Goal: Task Accomplishment & Management: Manage account settings

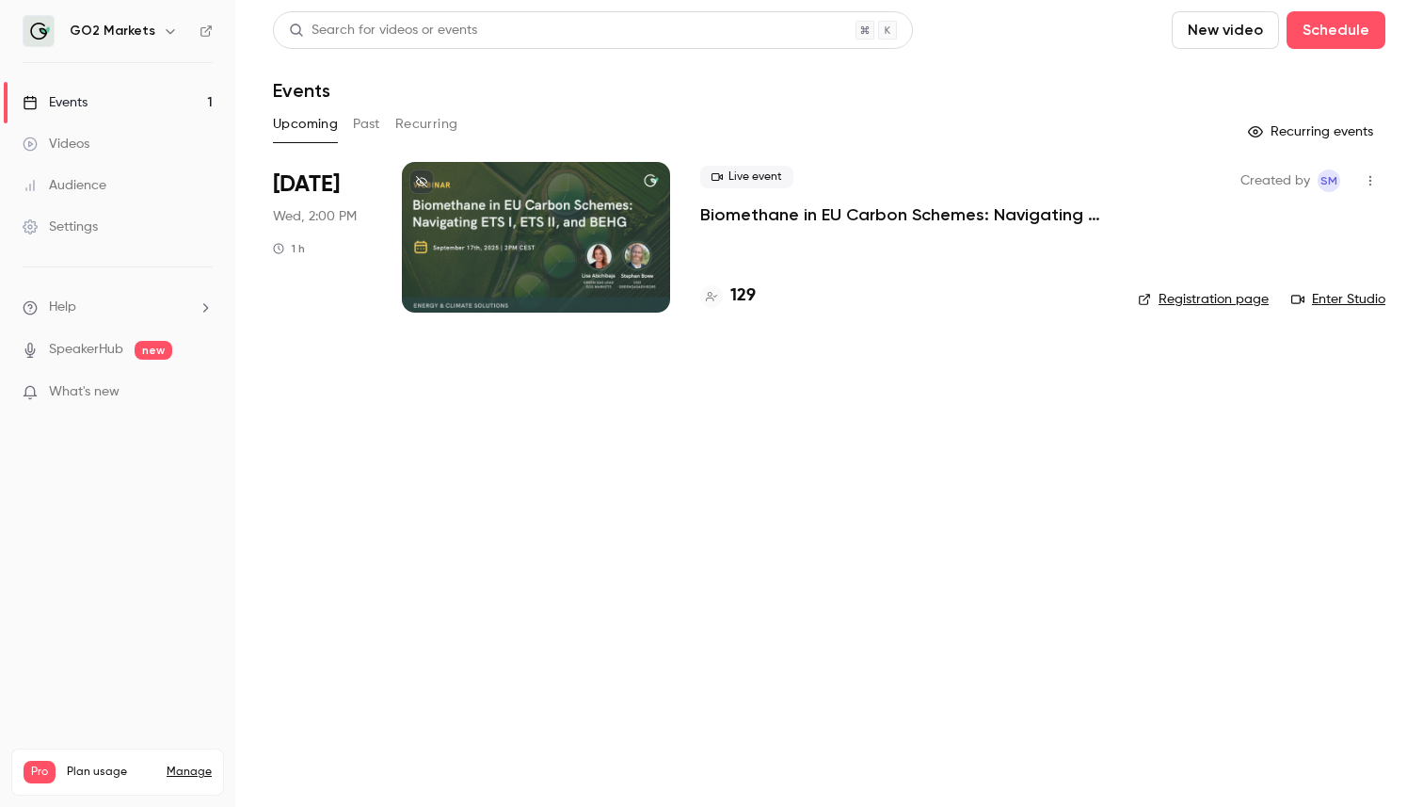
click at [792, 210] on p "Biomethane in EU Carbon Schemes: Navigating ETS I, ETS II, and BEHG" at bounding box center [904, 214] width 408 height 23
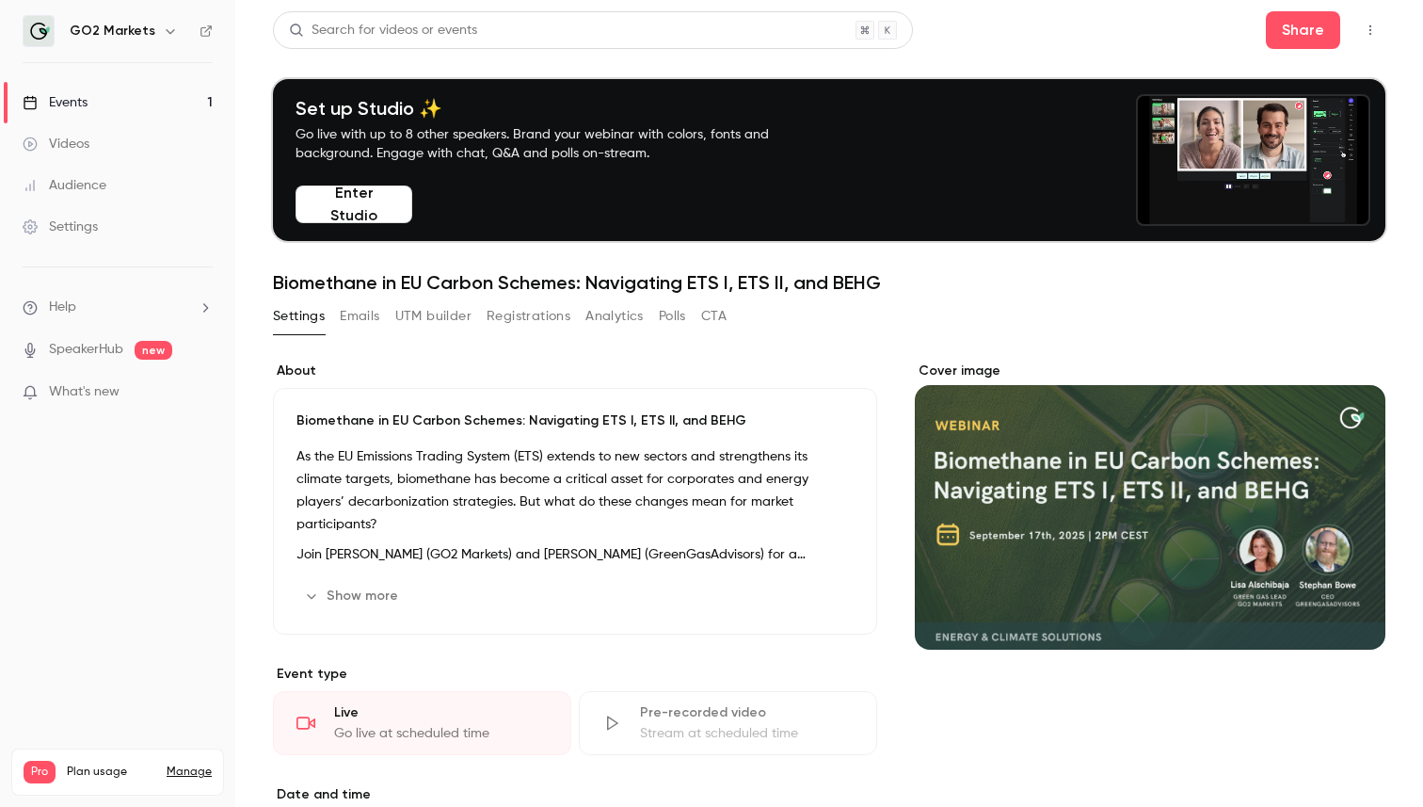
click at [72, 142] on div "Videos" at bounding box center [56, 144] width 67 height 19
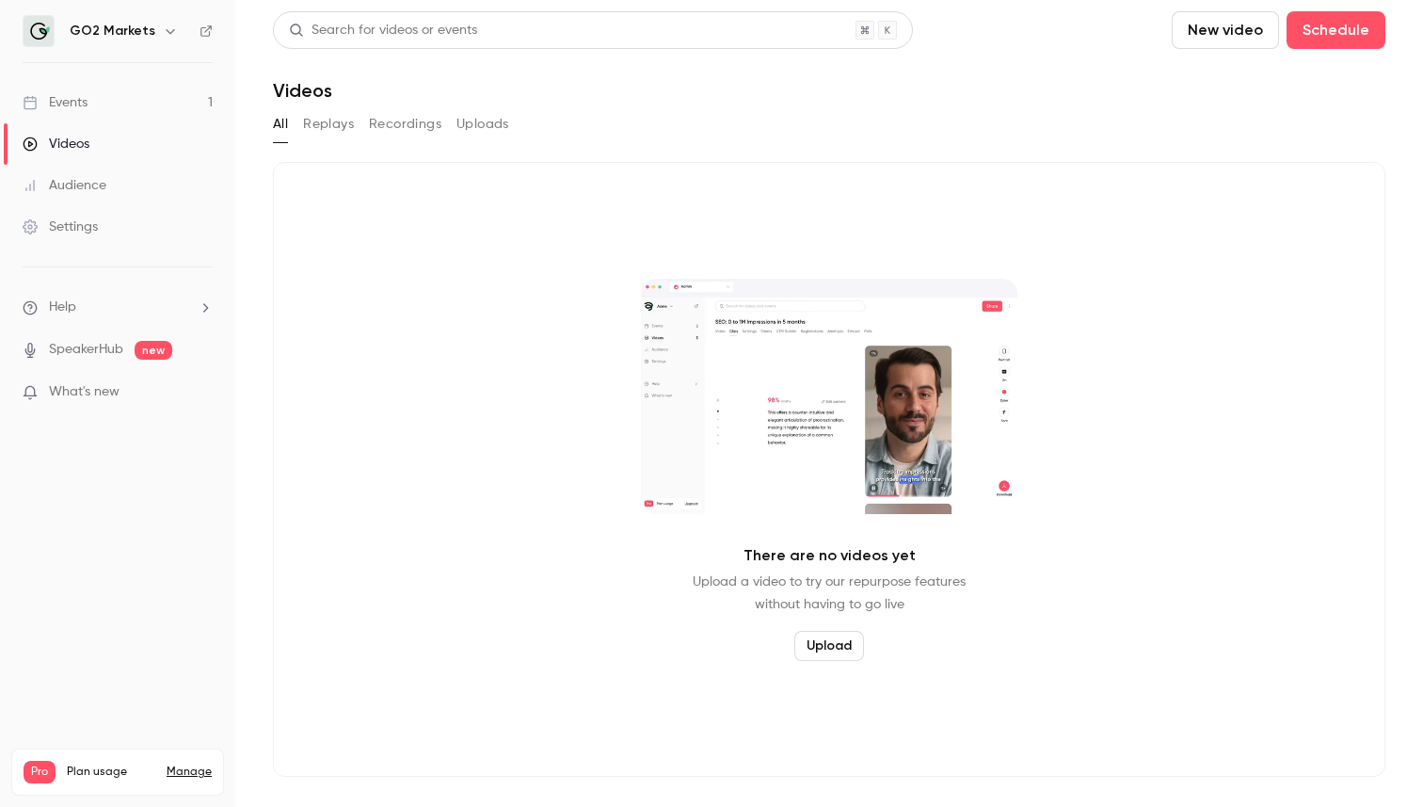
click at [104, 97] on link "Events 1" at bounding box center [117, 102] width 235 height 41
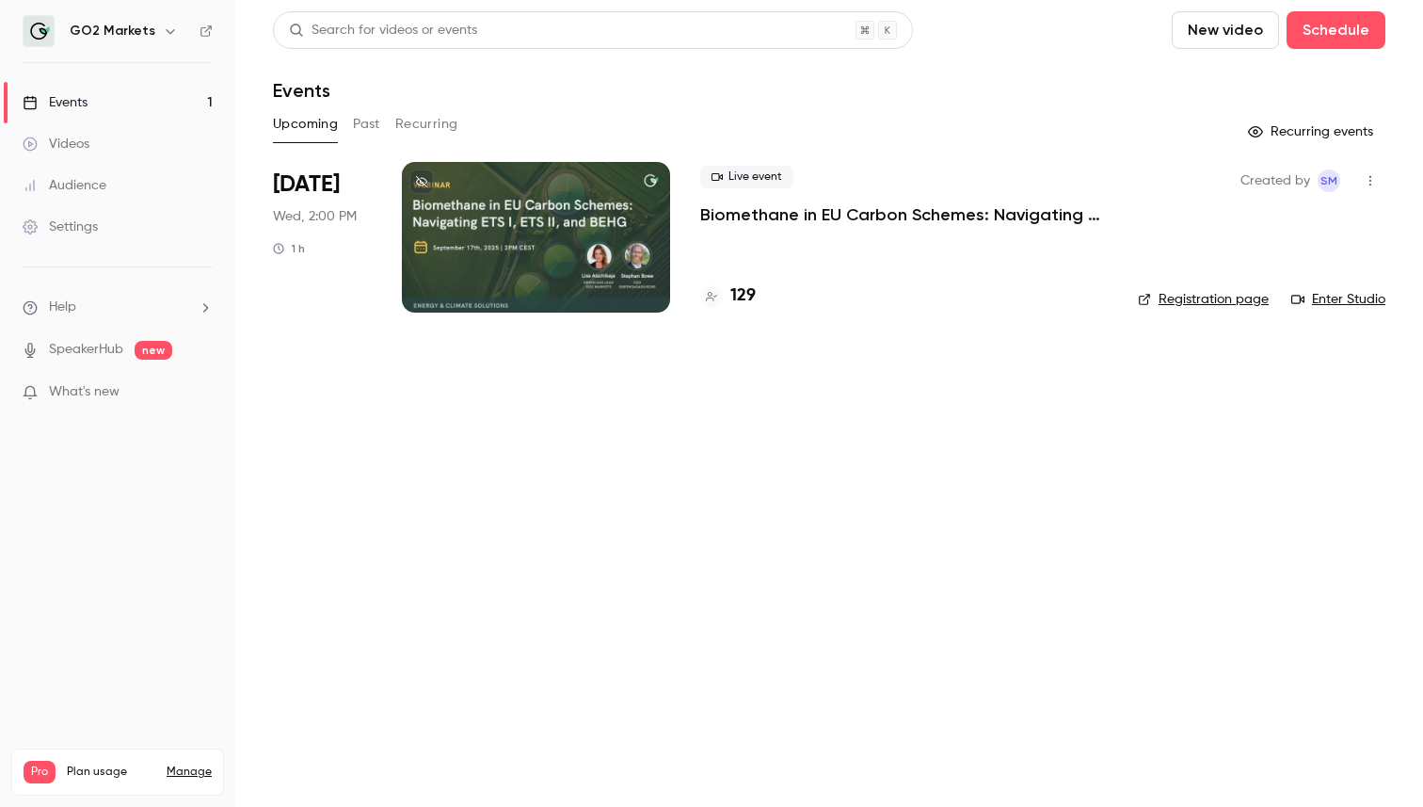
click at [94, 105] on link "Events 1" at bounding box center [117, 102] width 235 height 41
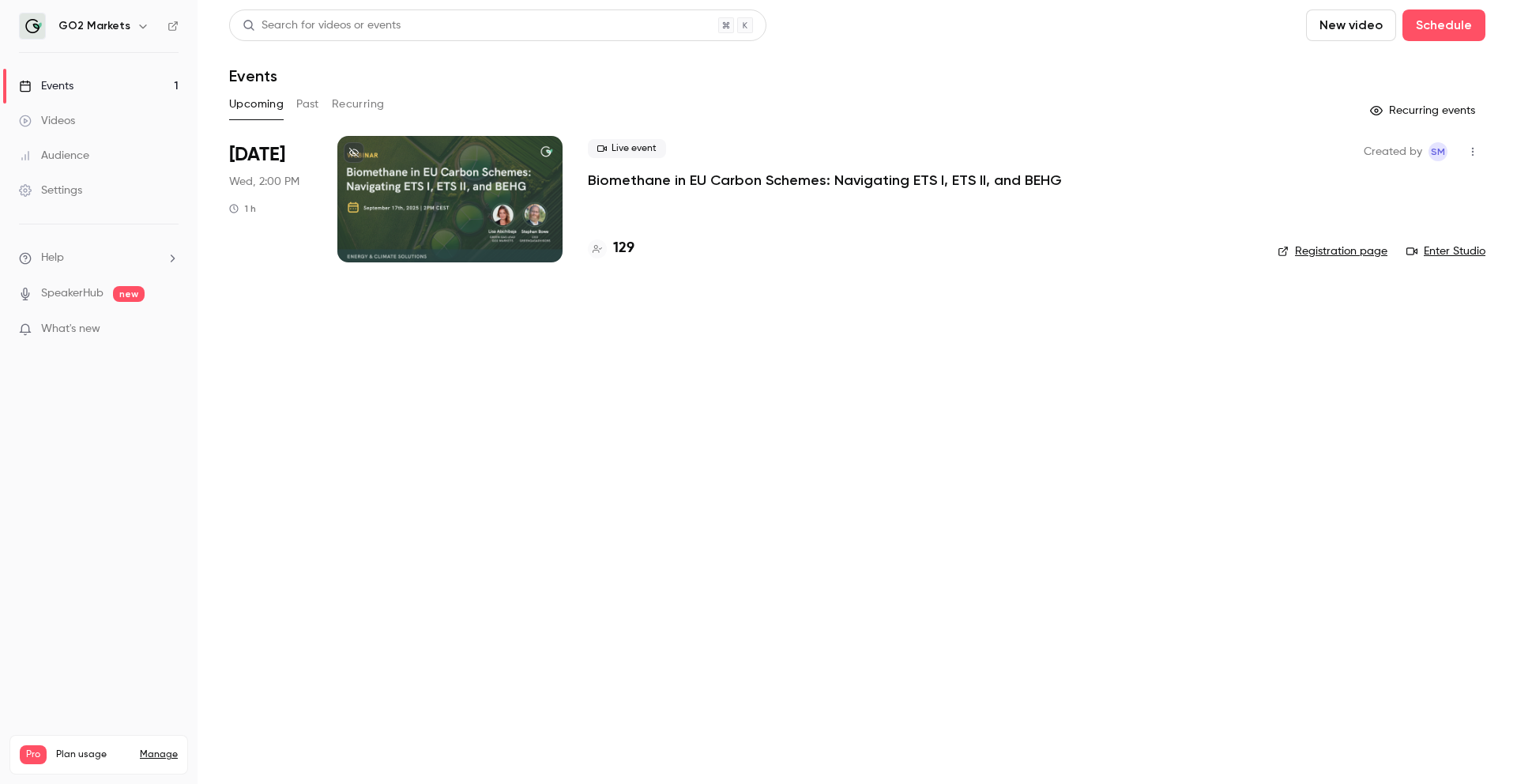
click at [719, 175] on p "Biomethane in EU Carbon Schemes: Navigating ETS I, ETS II, and BEHG" at bounding box center [824, 180] width 474 height 19
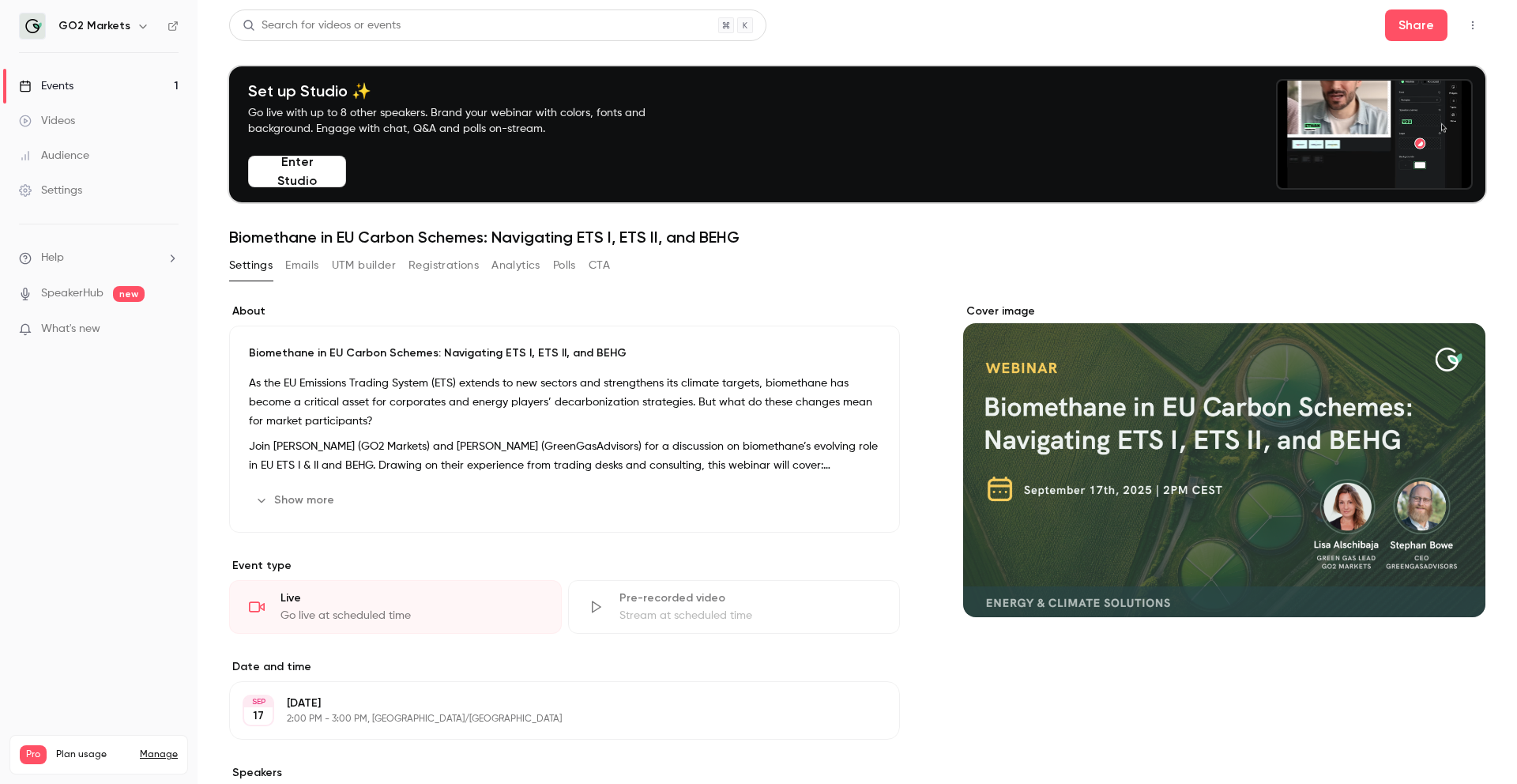
click at [275, 167] on button "Enter Studio" at bounding box center [297, 171] width 98 height 32
click at [118, 190] on link "Settings" at bounding box center [98, 190] width 197 height 34
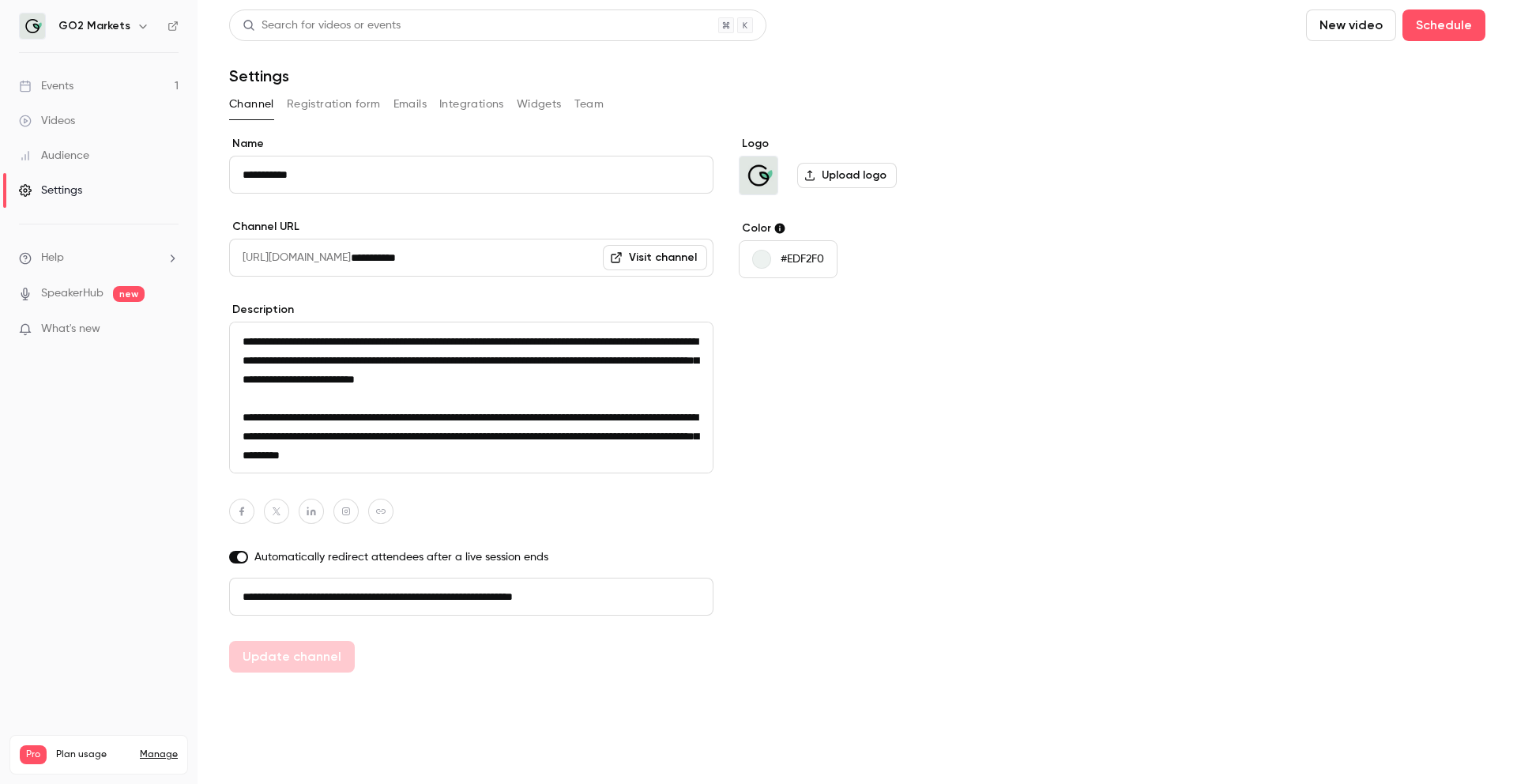
click at [416, 108] on button "Emails" at bounding box center [411, 104] width 34 height 25
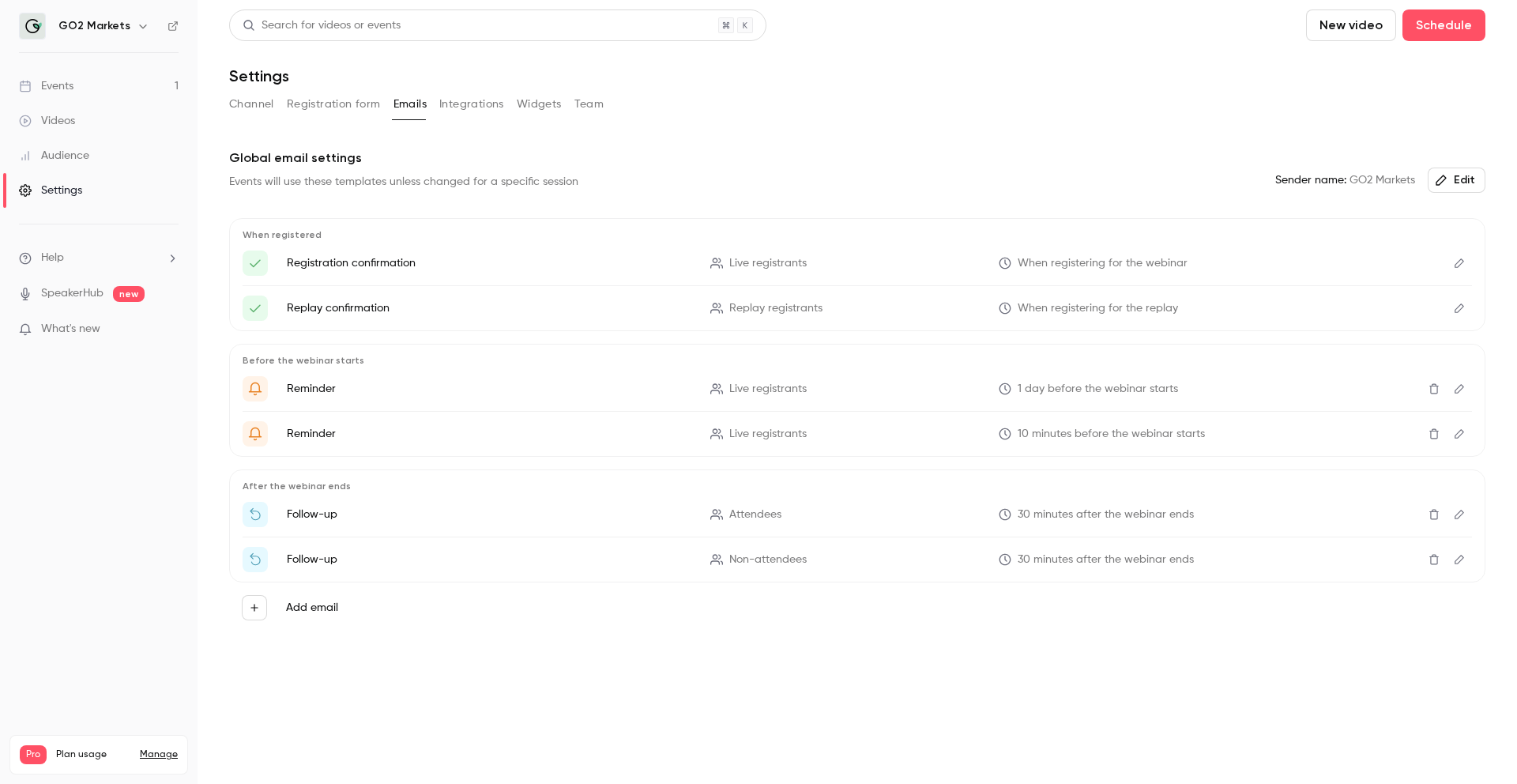
click at [343, 101] on button "Registration form" at bounding box center [334, 104] width 94 height 25
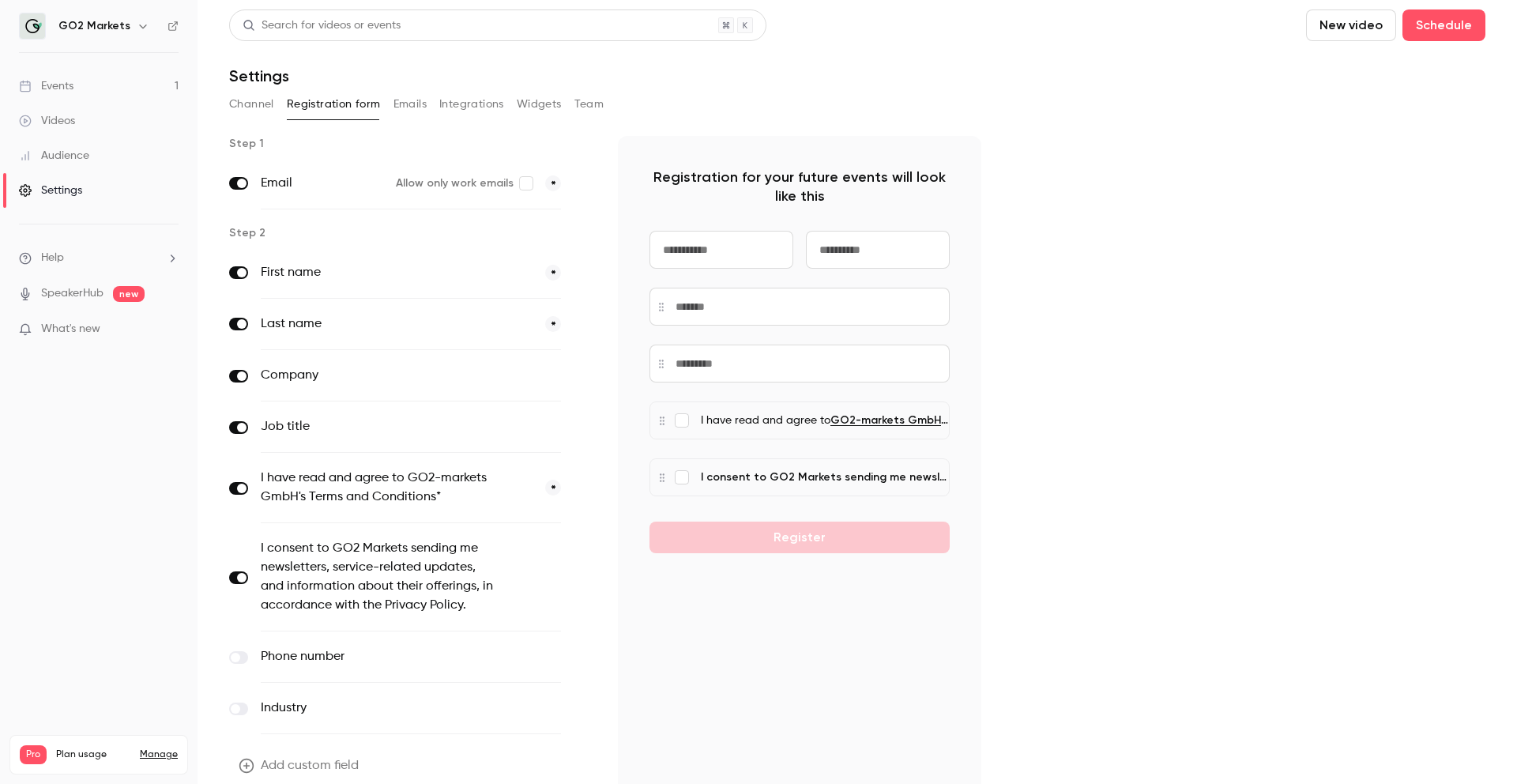
click at [556, 104] on button "Widgets" at bounding box center [540, 104] width 45 height 25
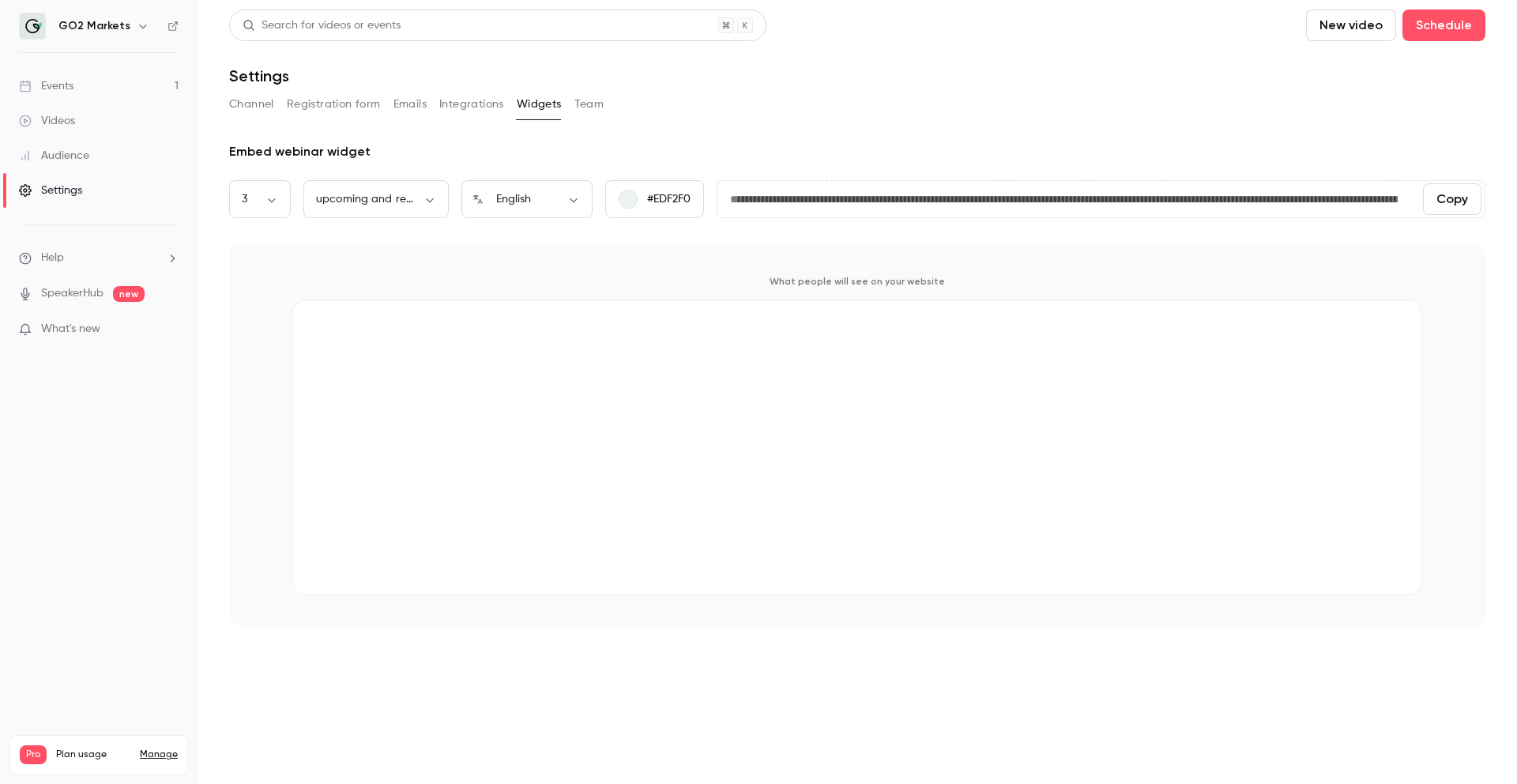
click at [594, 101] on button "Team" at bounding box center [589, 104] width 30 height 25
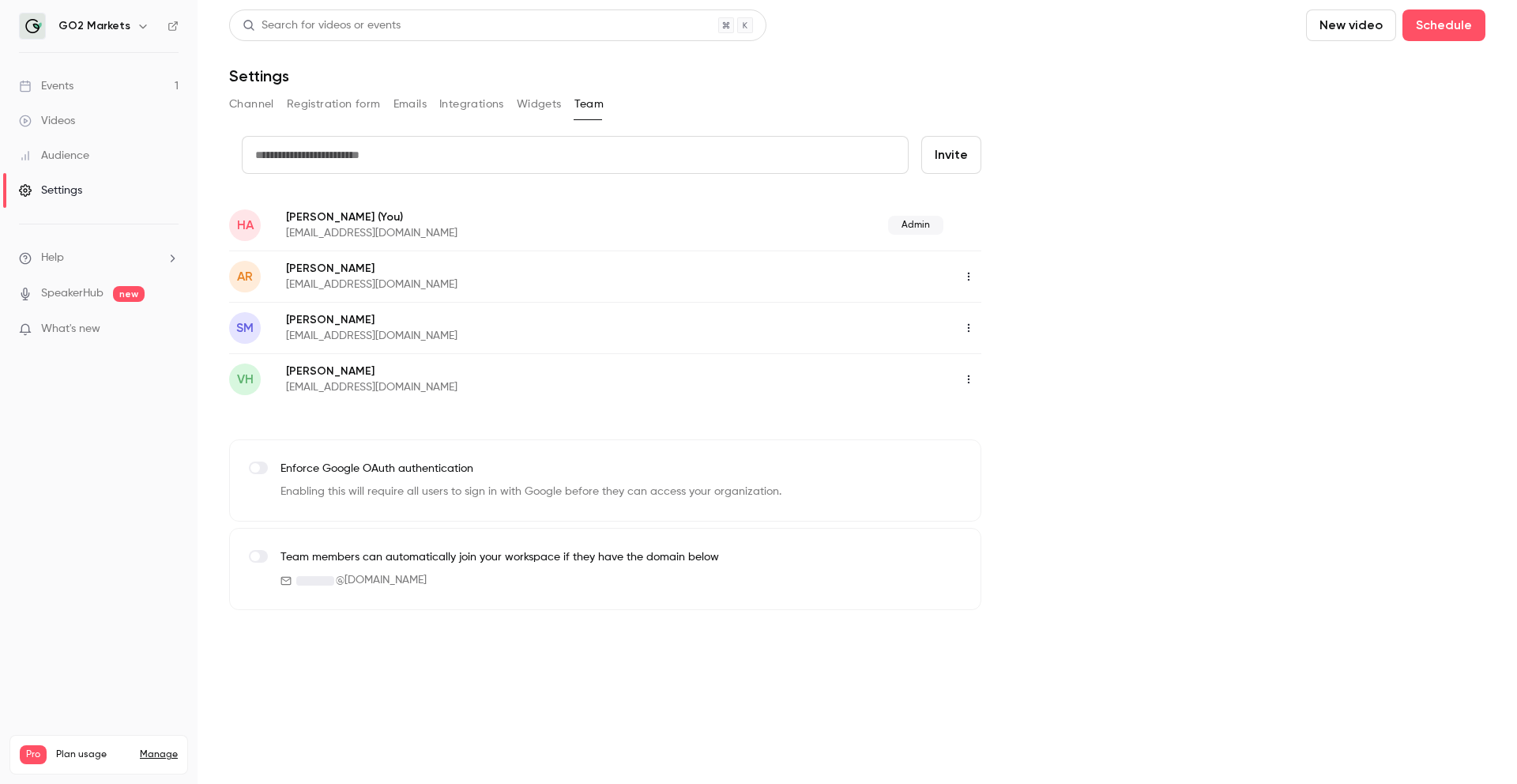
click at [62, 75] on link "Events 1" at bounding box center [98, 86] width 197 height 34
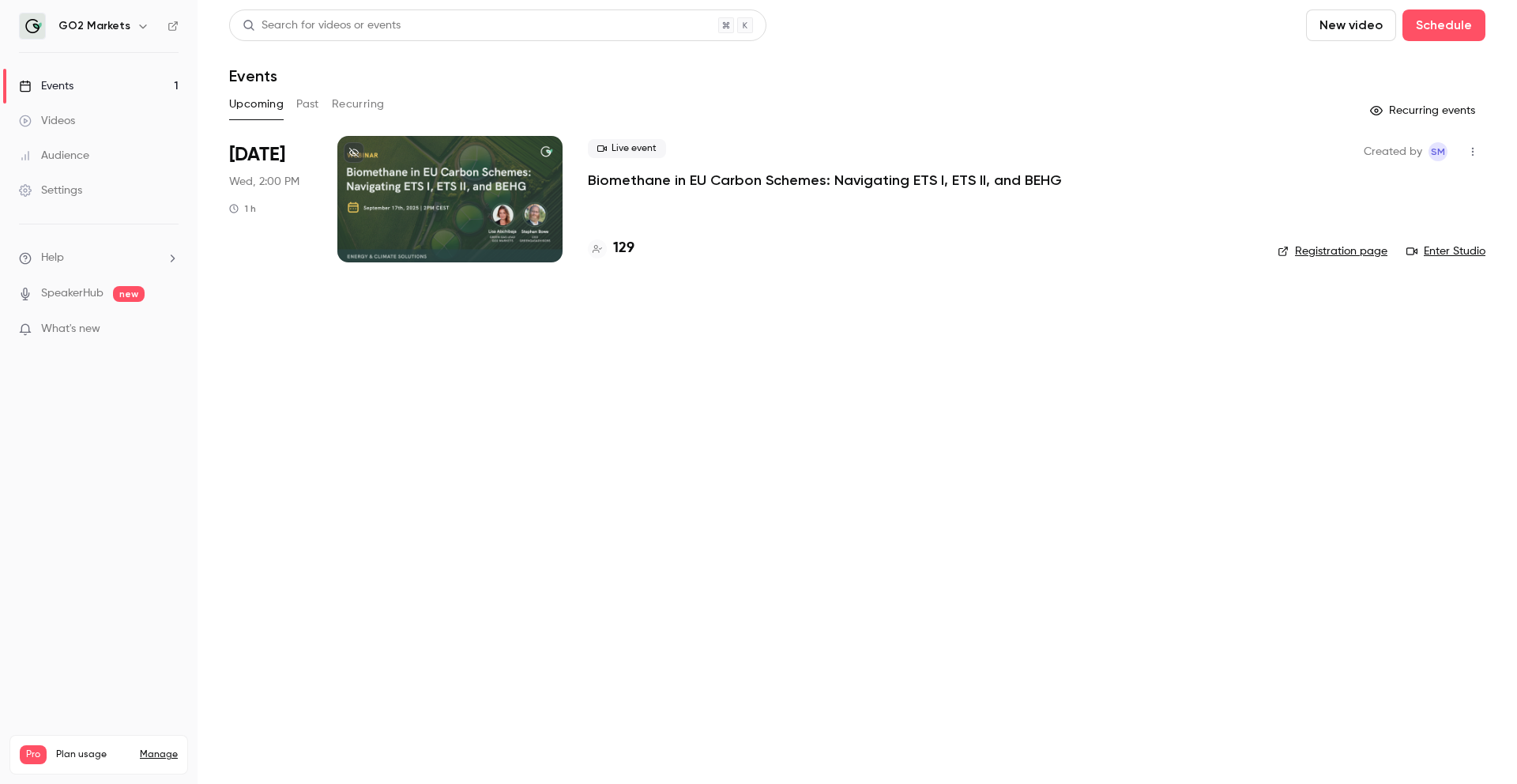
click at [588, 206] on div "Live event Biomethane in [GEOGRAPHIC_DATA] Carbon Schemes: Navigating ETS I, ET…" at bounding box center [920, 199] width 665 height 127
click at [630, 184] on p "Biomethane in EU Carbon Schemes: Navigating ETS I, ETS II, and BEHG" at bounding box center [824, 180] width 474 height 19
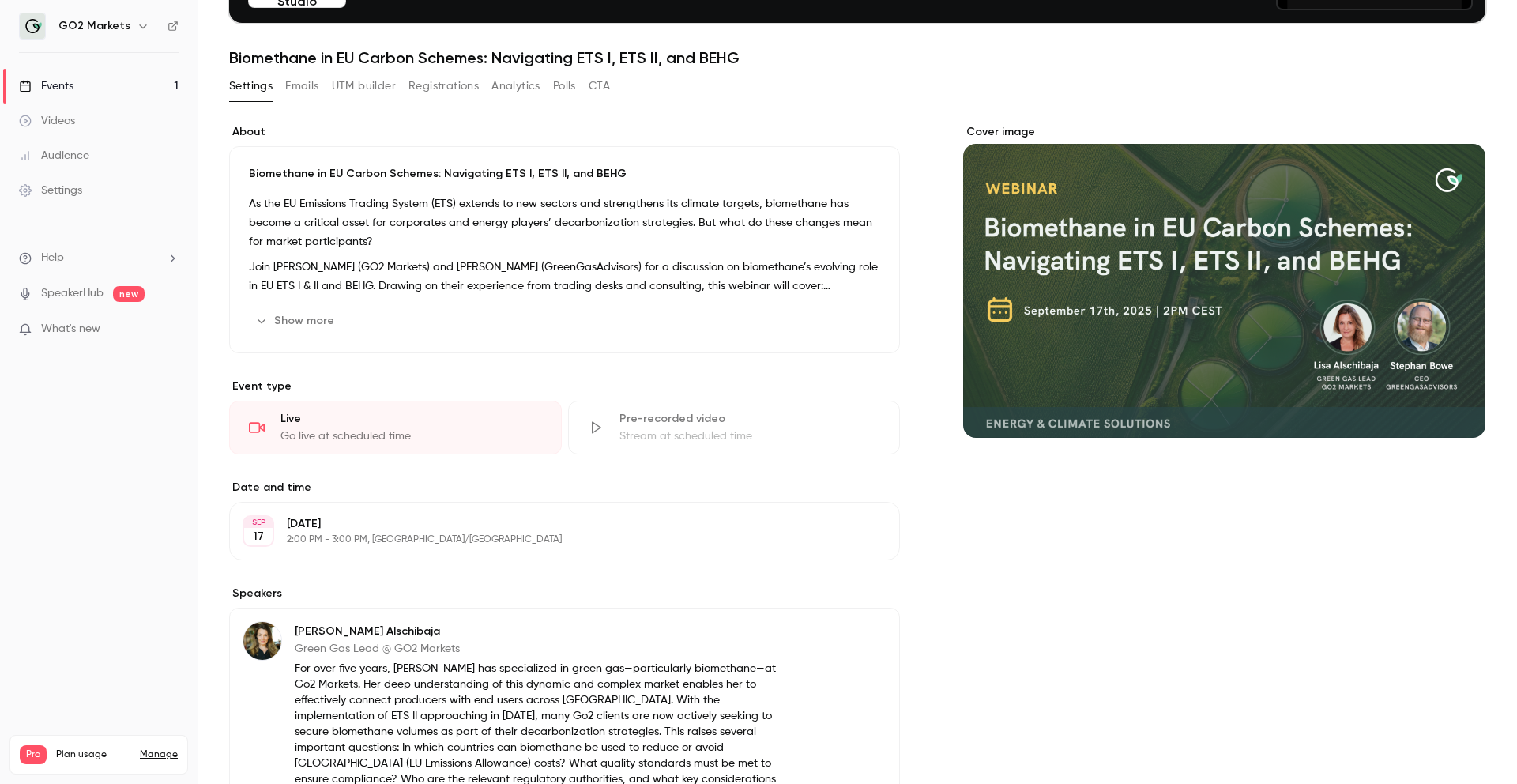
scroll to position [596, 0]
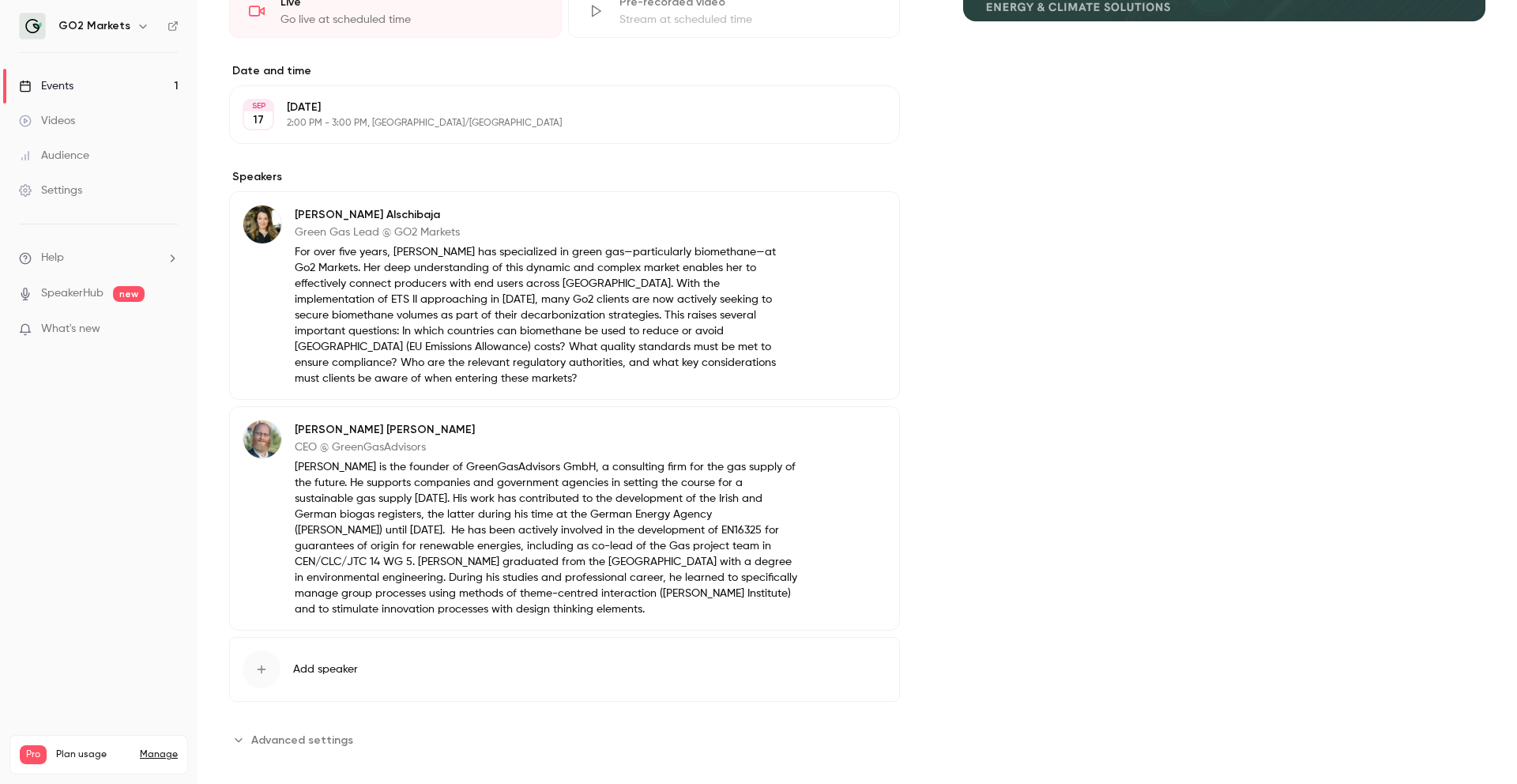
click at [862, 216] on button "Edit" at bounding box center [857, 217] width 58 height 25
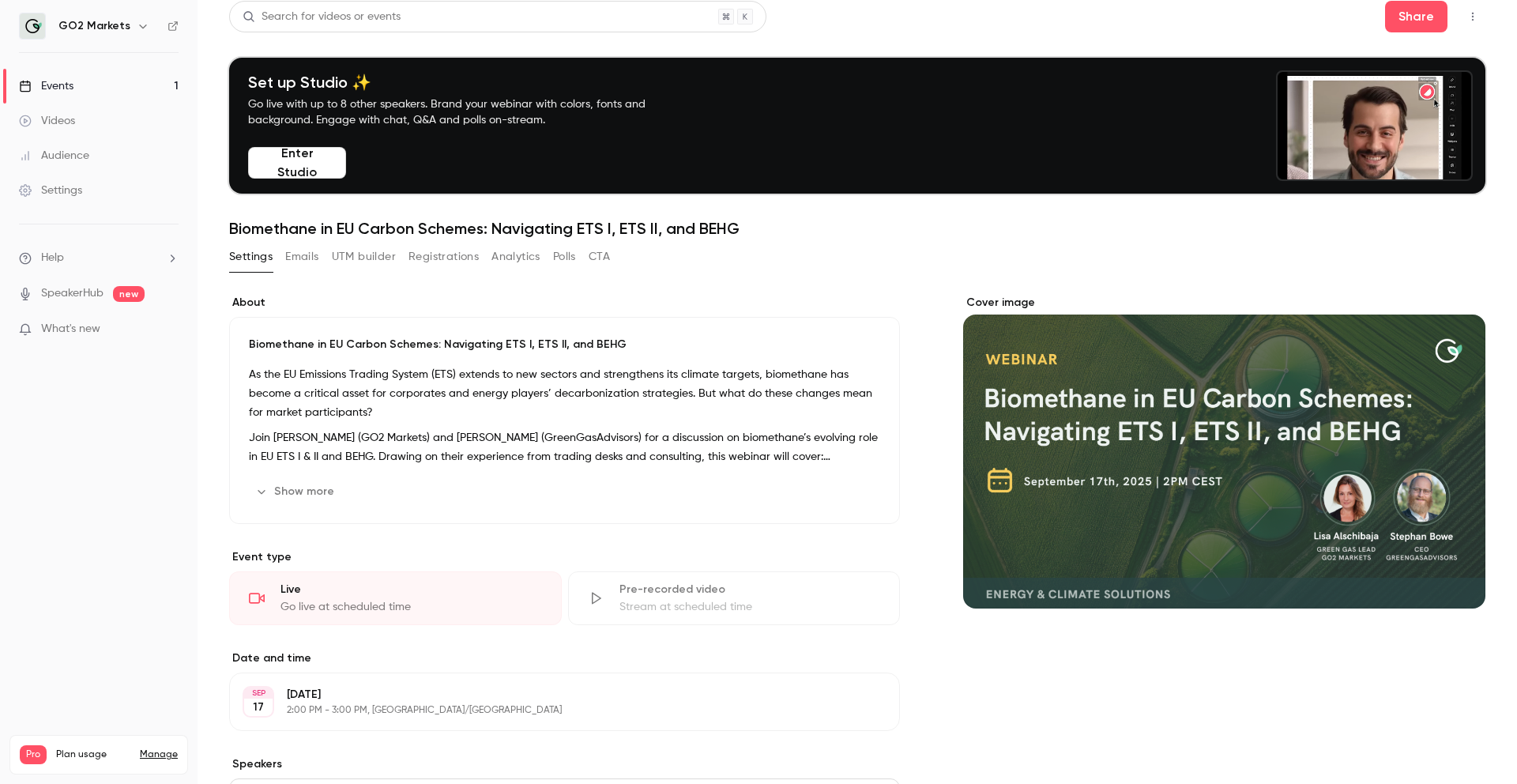
scroll to position [0, 0]
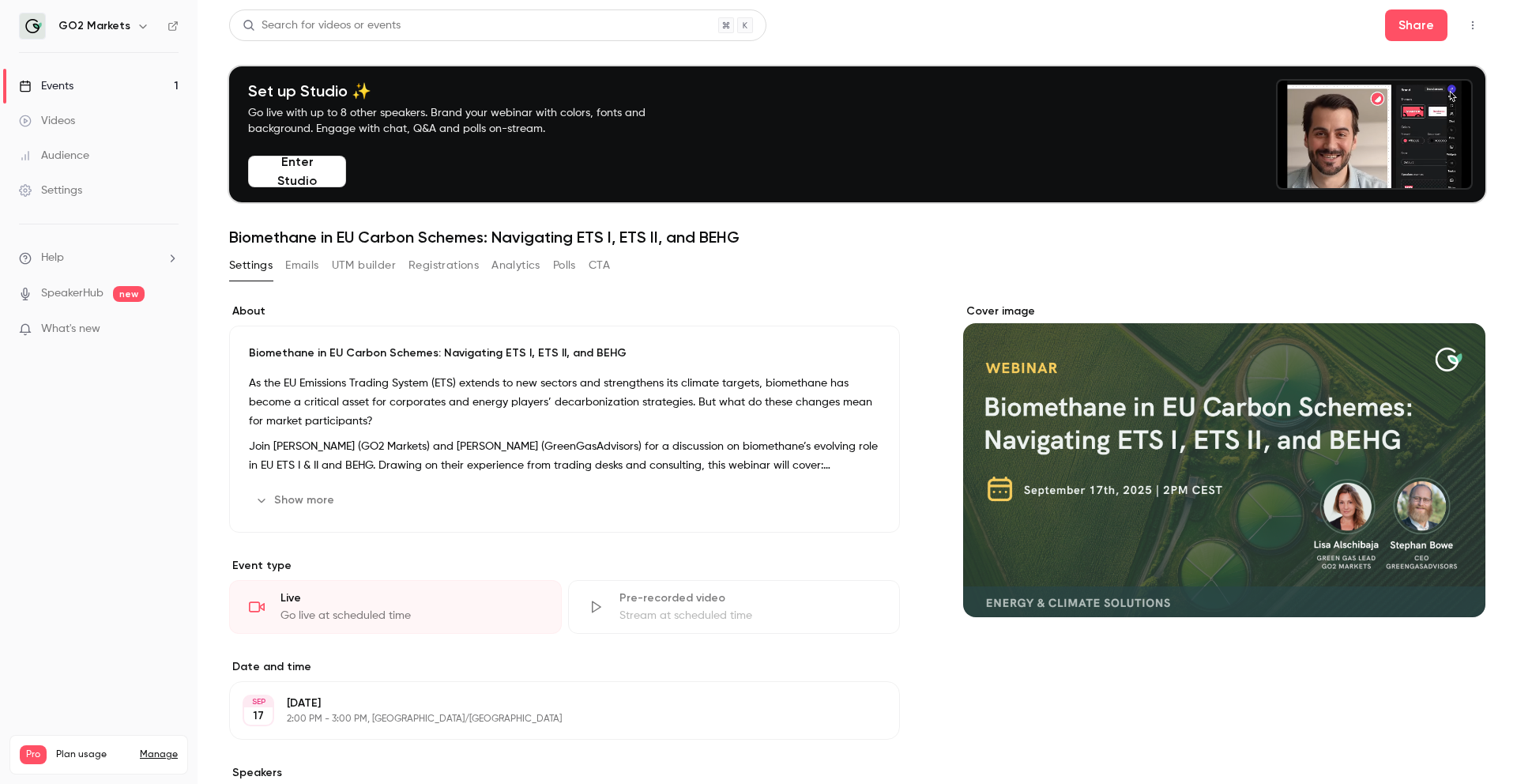
click at [454, 259] on button "Registrations" at bounding box center [444, 265] width 71 height 25
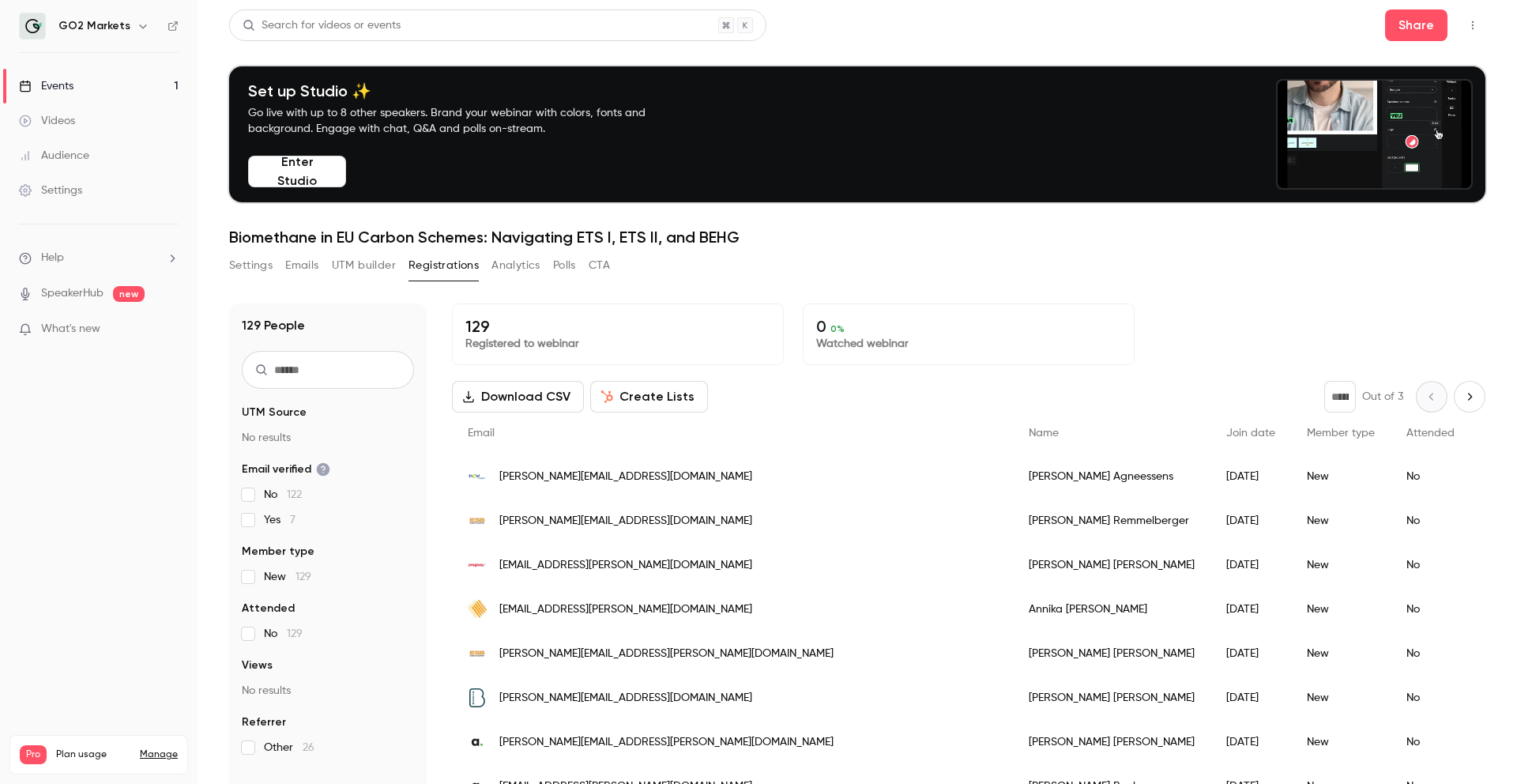
click at [370, 267] on button "UTM builder" at bounding box center [364, 265] width 64 height 25
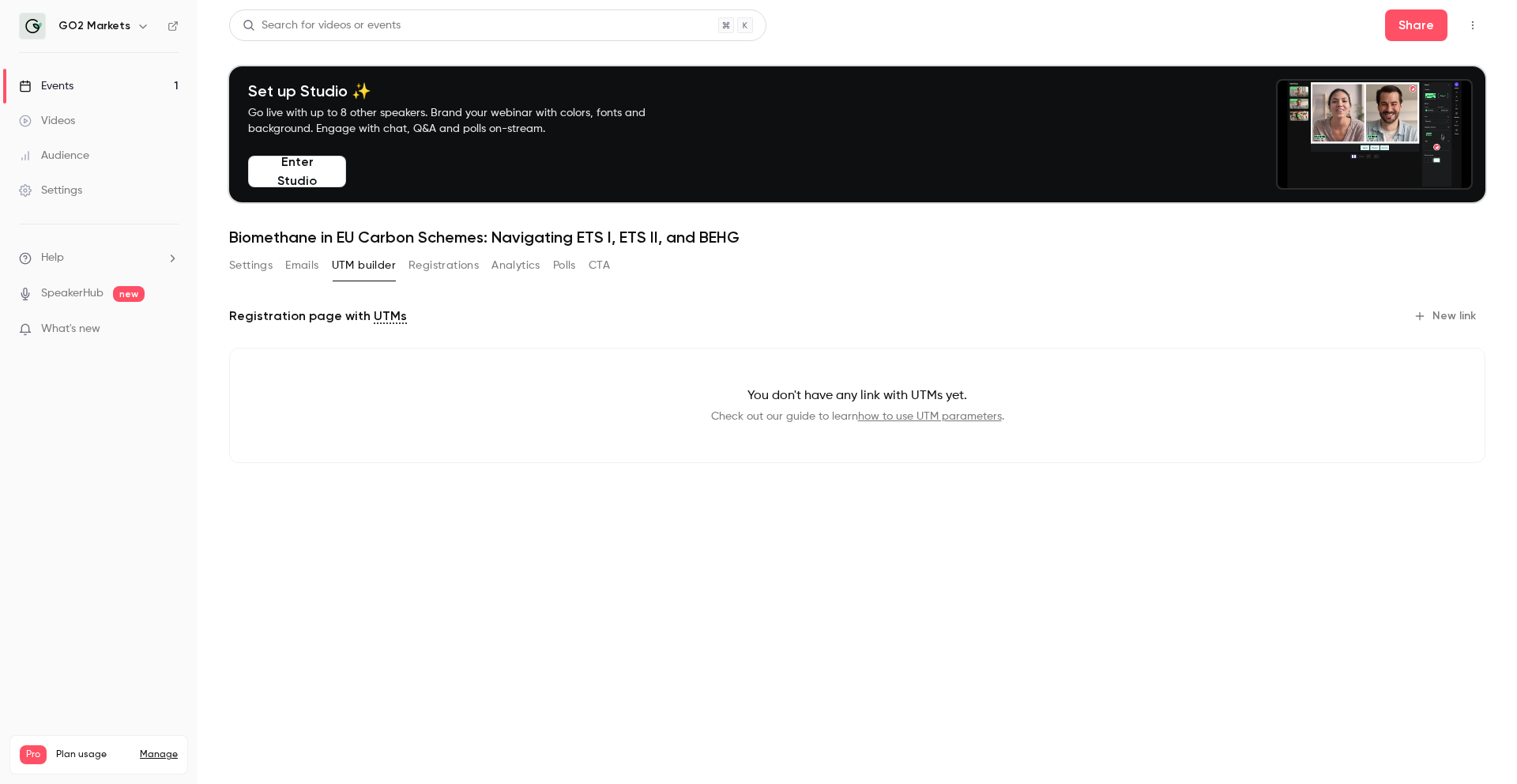
click at [313, 264] on button "Emails" at bounding box center [302, 265] width 34 height 25
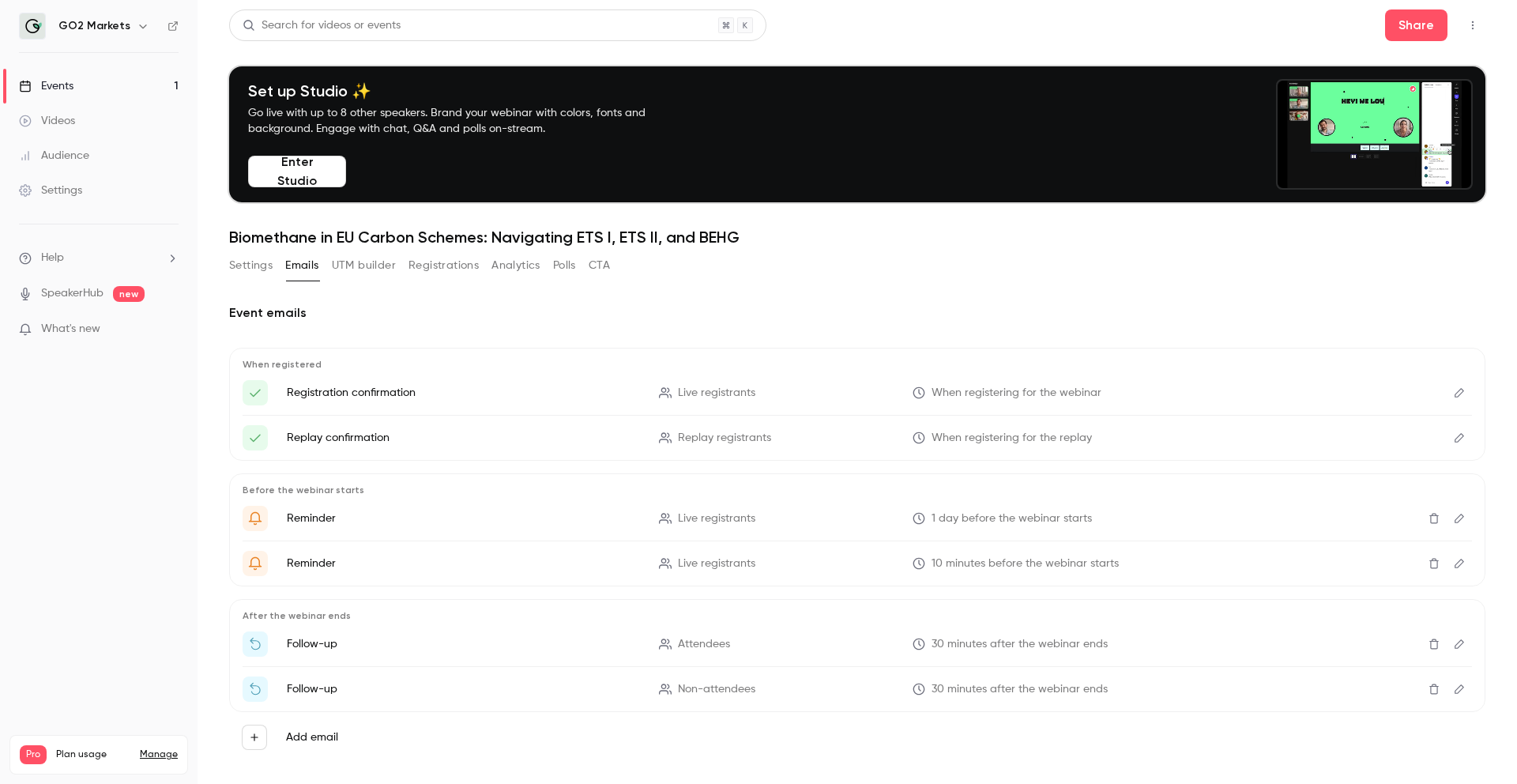
click at [607, 262] on button "CTA" at bounding box center [599, 265] width 21 height 25
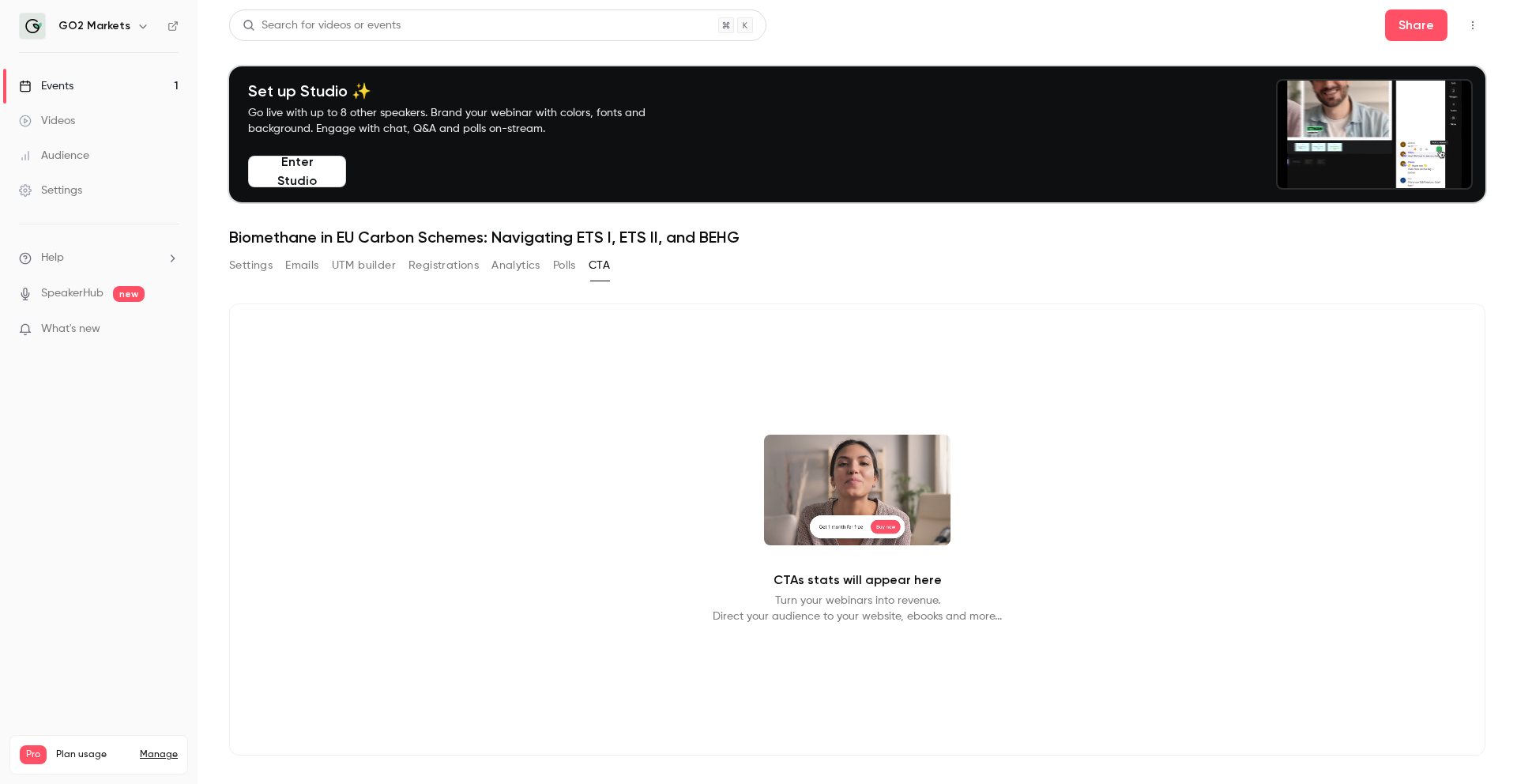
click at [560, 265] on button "Polls" at bounding box center [564, 265] width 23 height 25
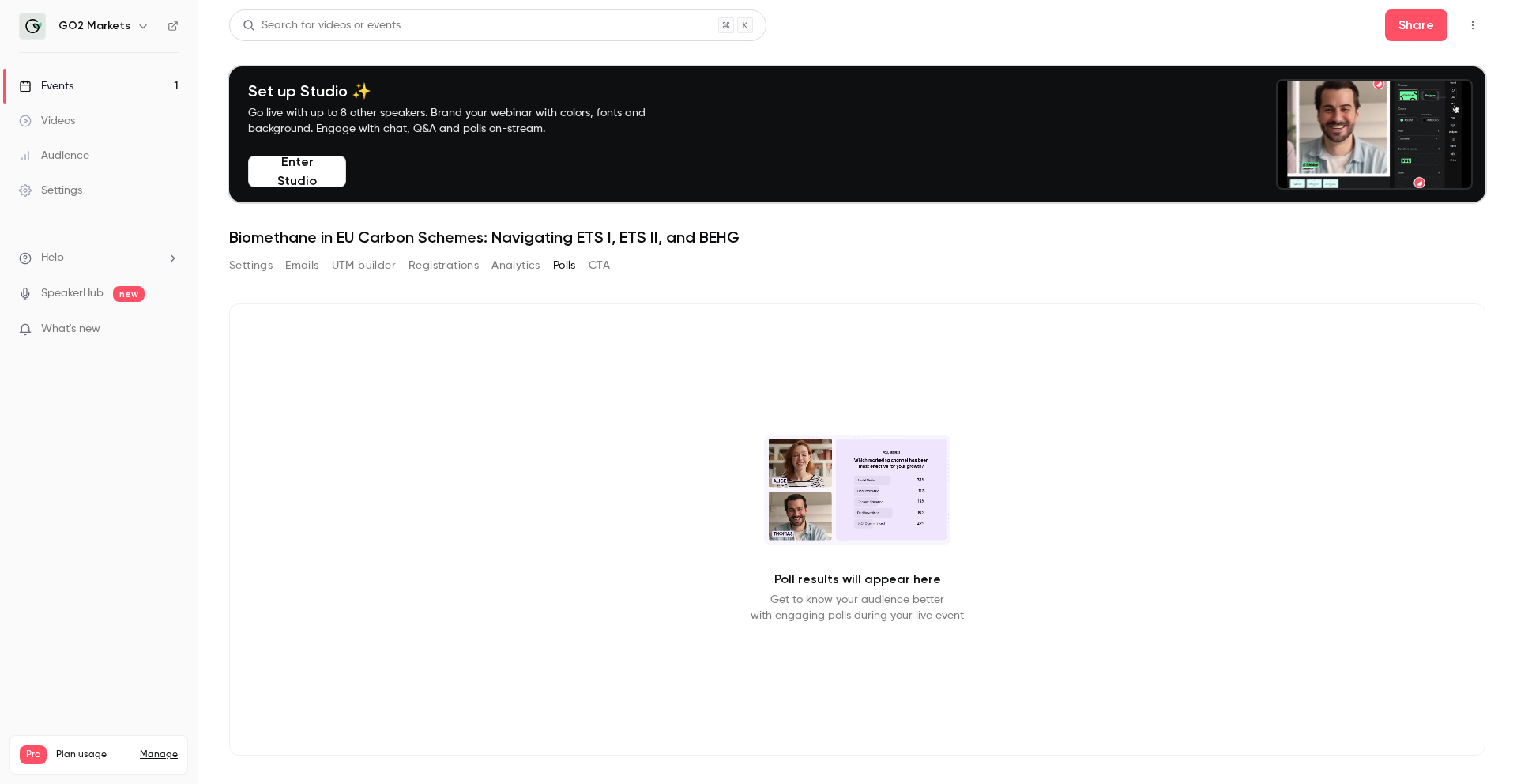
click at [511, 266] on button "Analytics" at bounding box center [515, 265] width 49 height 25
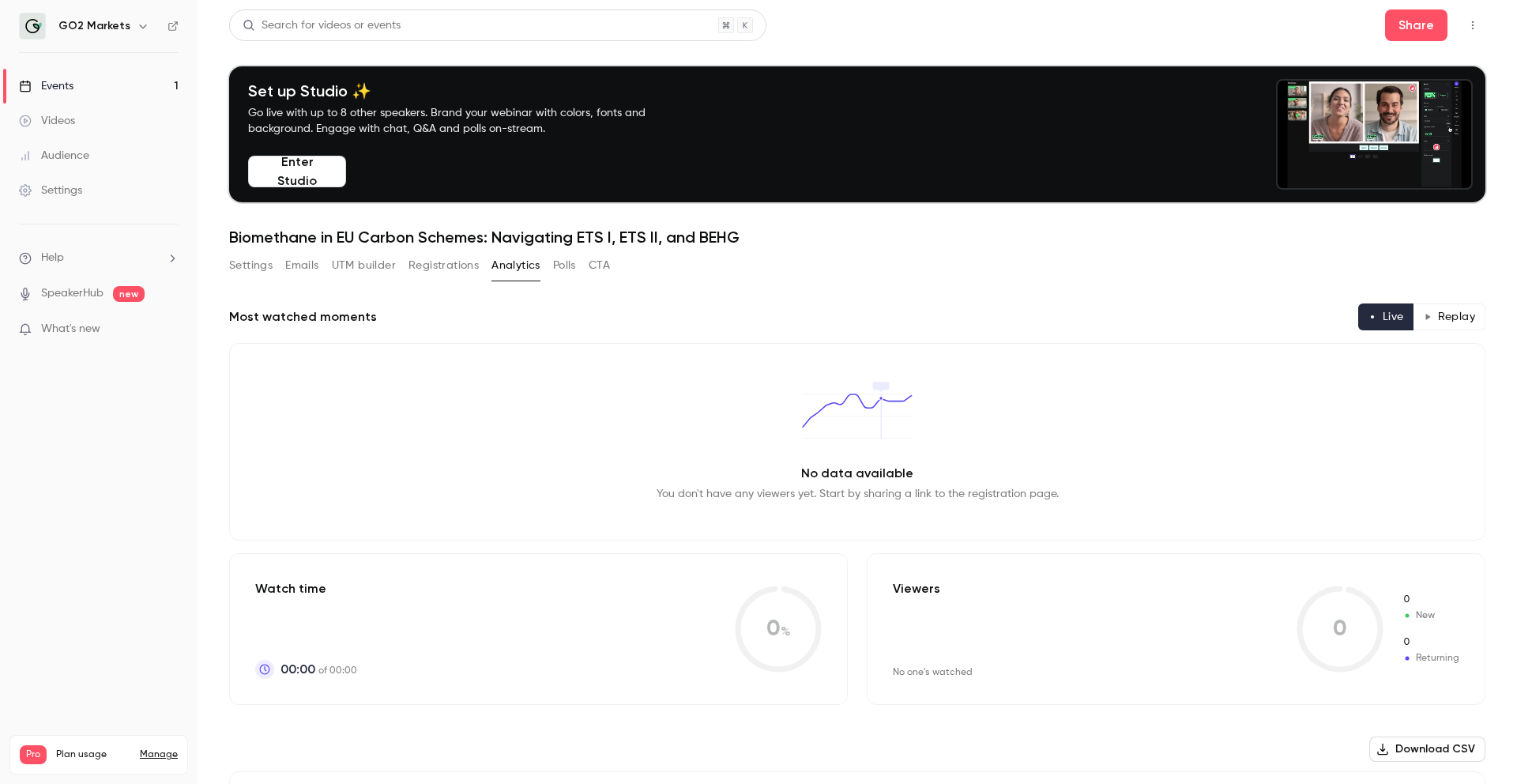
click at [465, 266] on button "Registrations" at bounding box center [444, 265] width 71 height 25
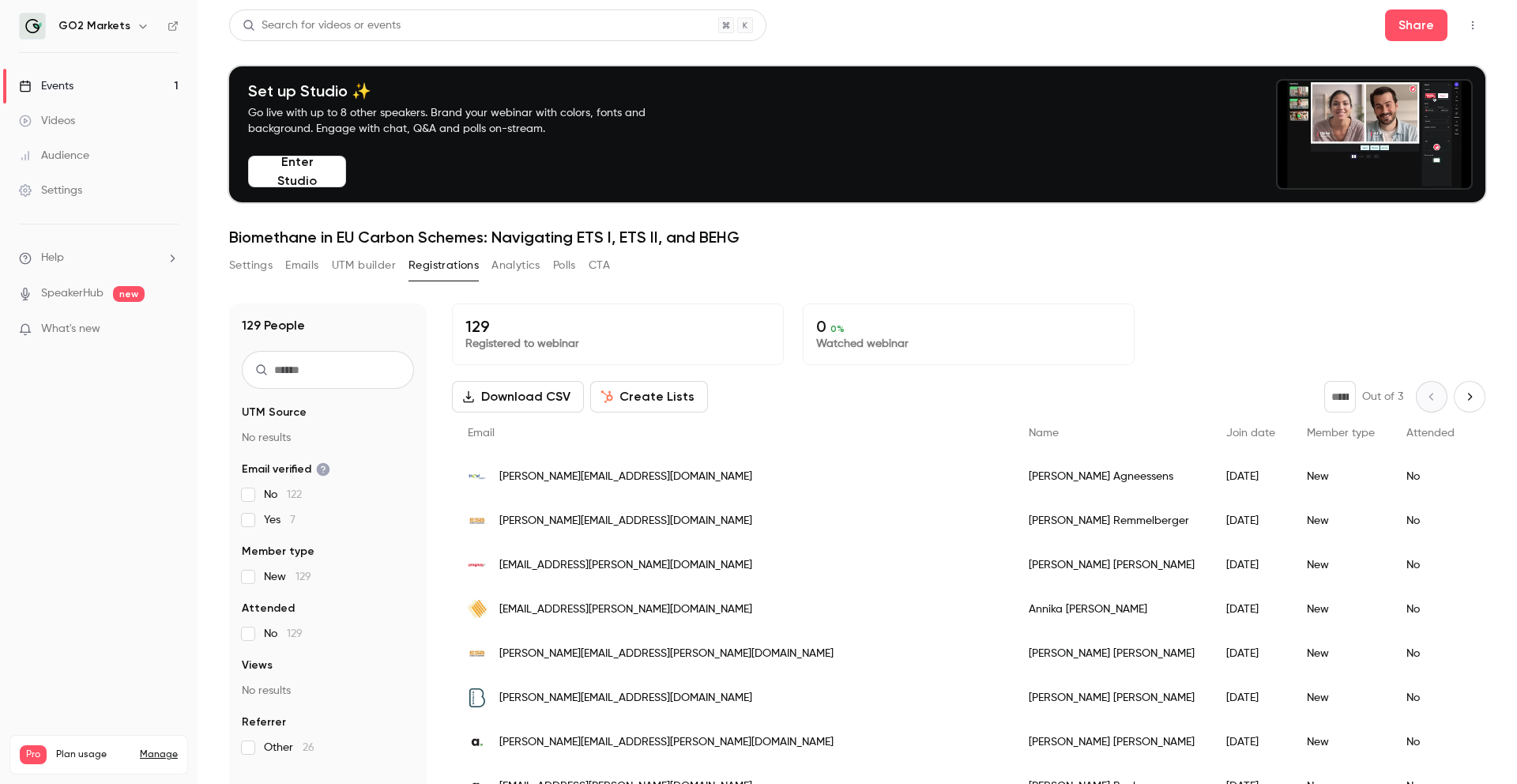
click at [1194, 26] on icon "button" at bounding box center [1473, 25] width 13 height 11
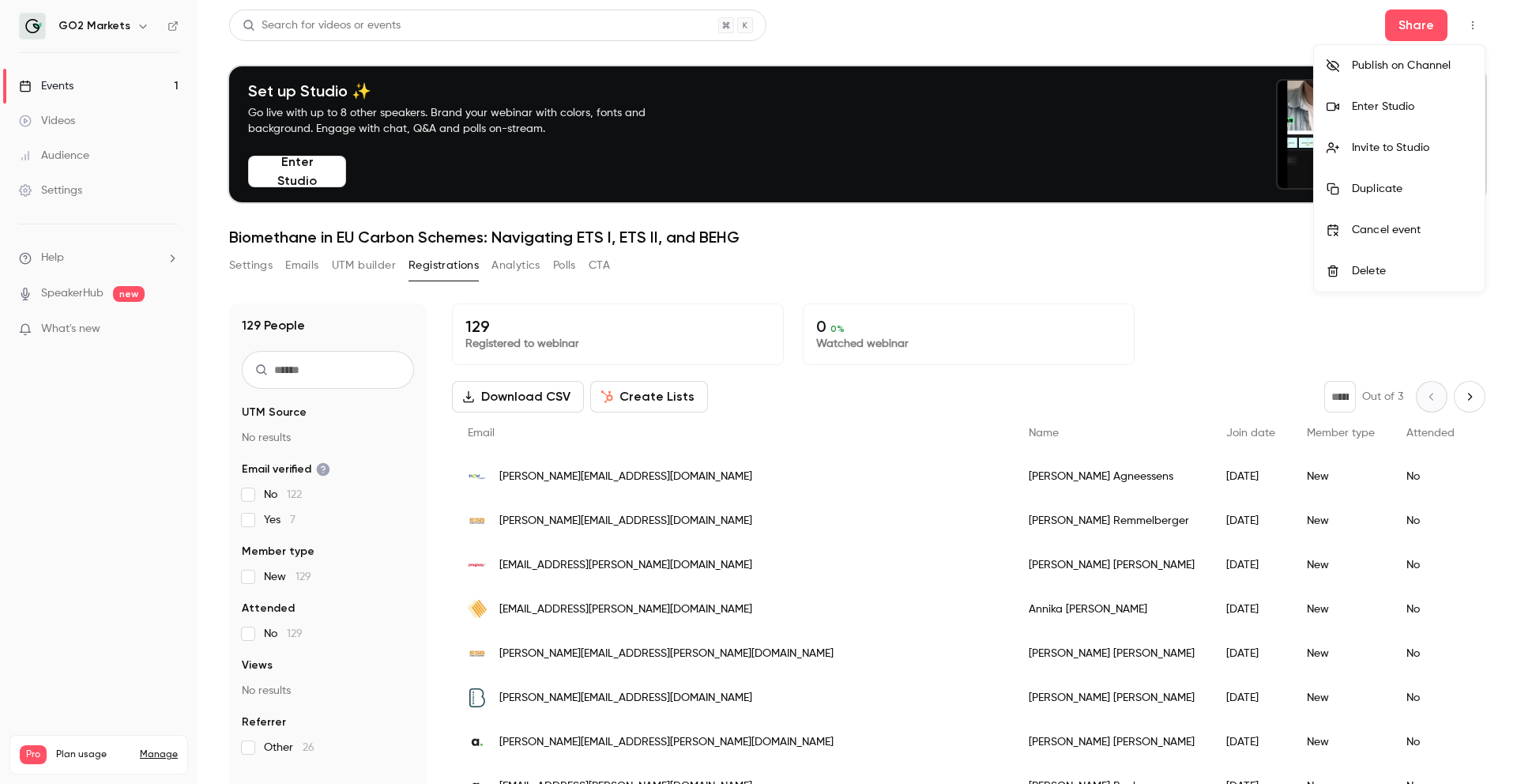
click at [1194, 144] on div "Invite to Studio" at bounding box center [1411, 148] width 120 height 16
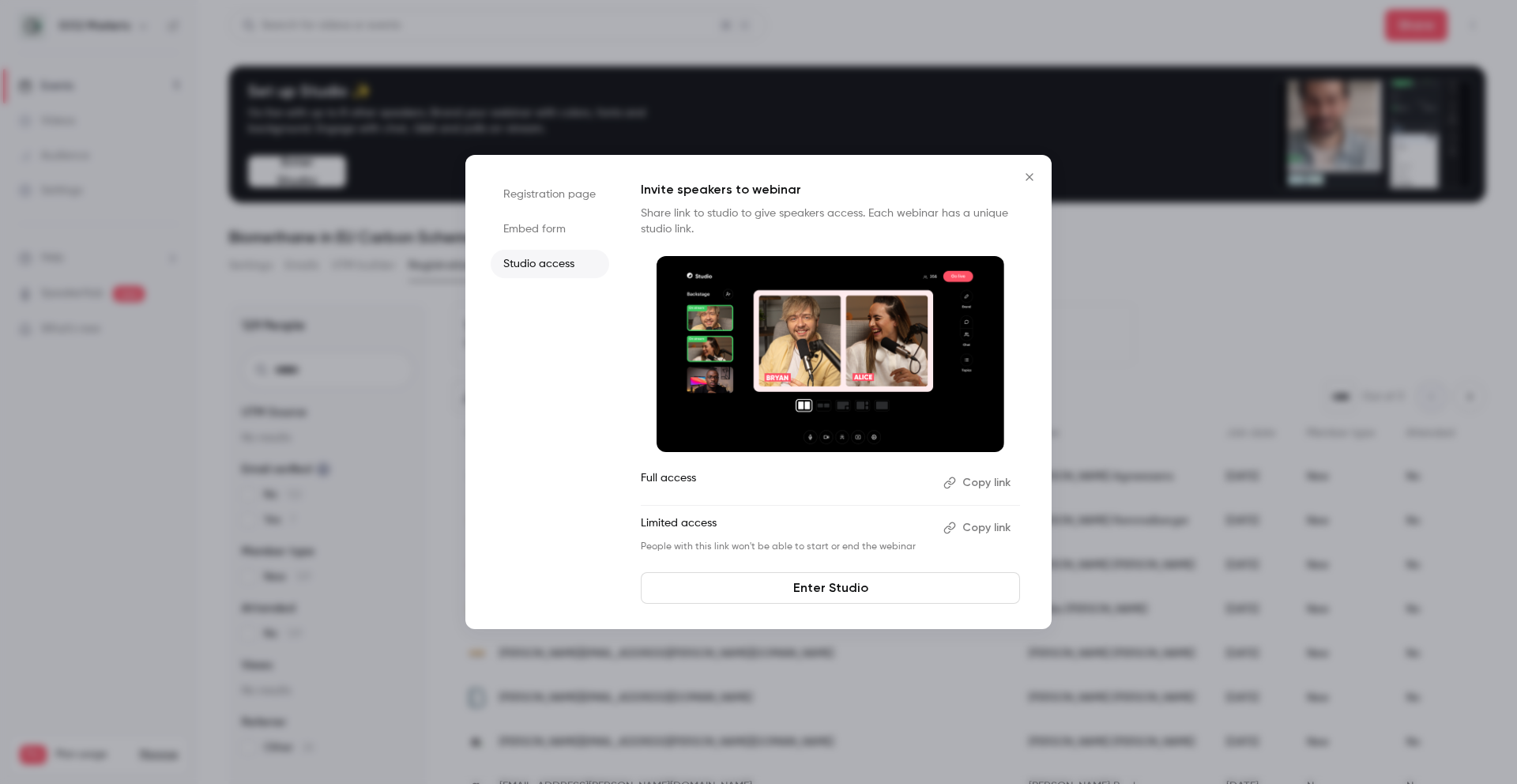
click at [972, 485] on button "Copy link" at bounding box center [978, 483] width 83 height 25
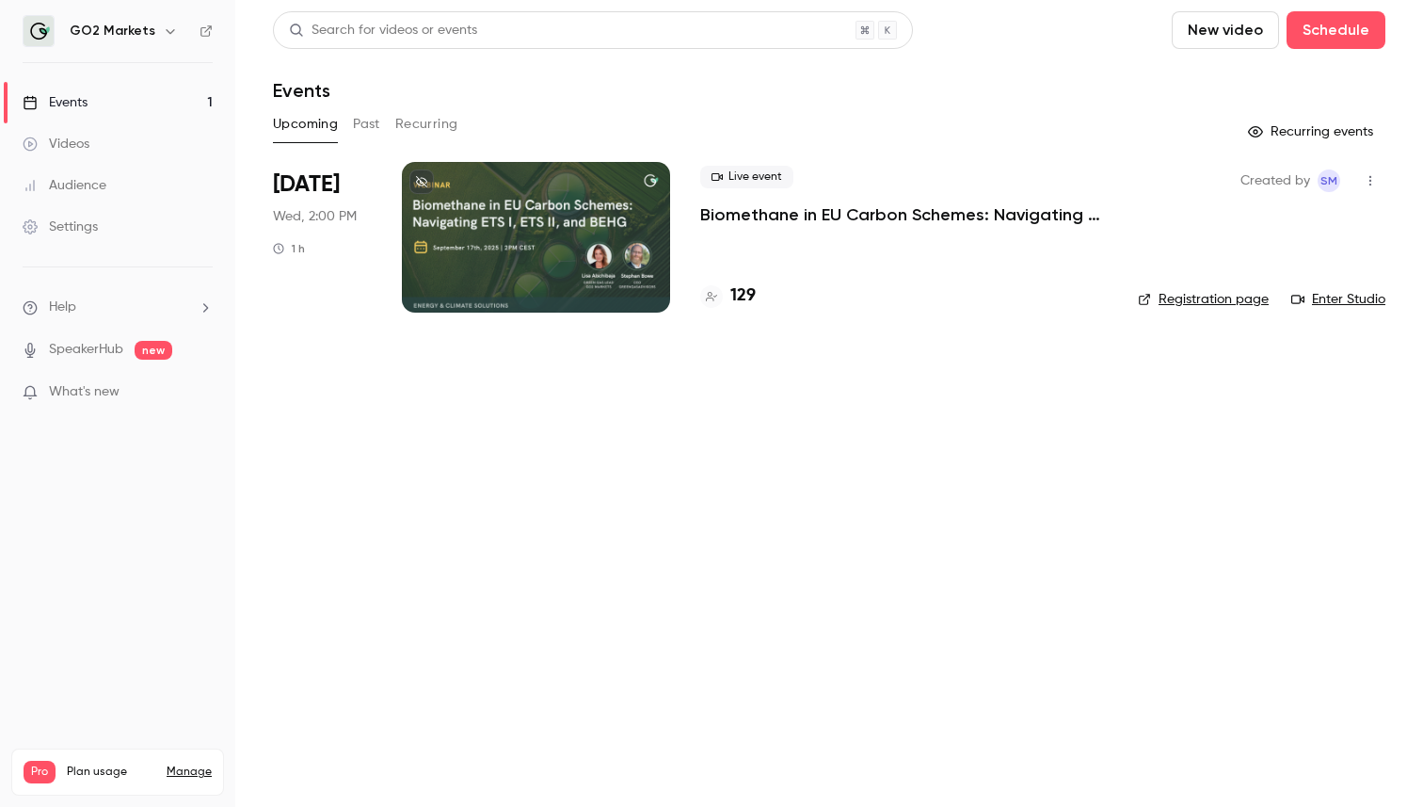
click at [869, 225] on p "Biomethane in EU Carbon Schemes: Navigating ETS I, ETS II, and BEHG" at bounding box center [904, 214] width 408 height 23
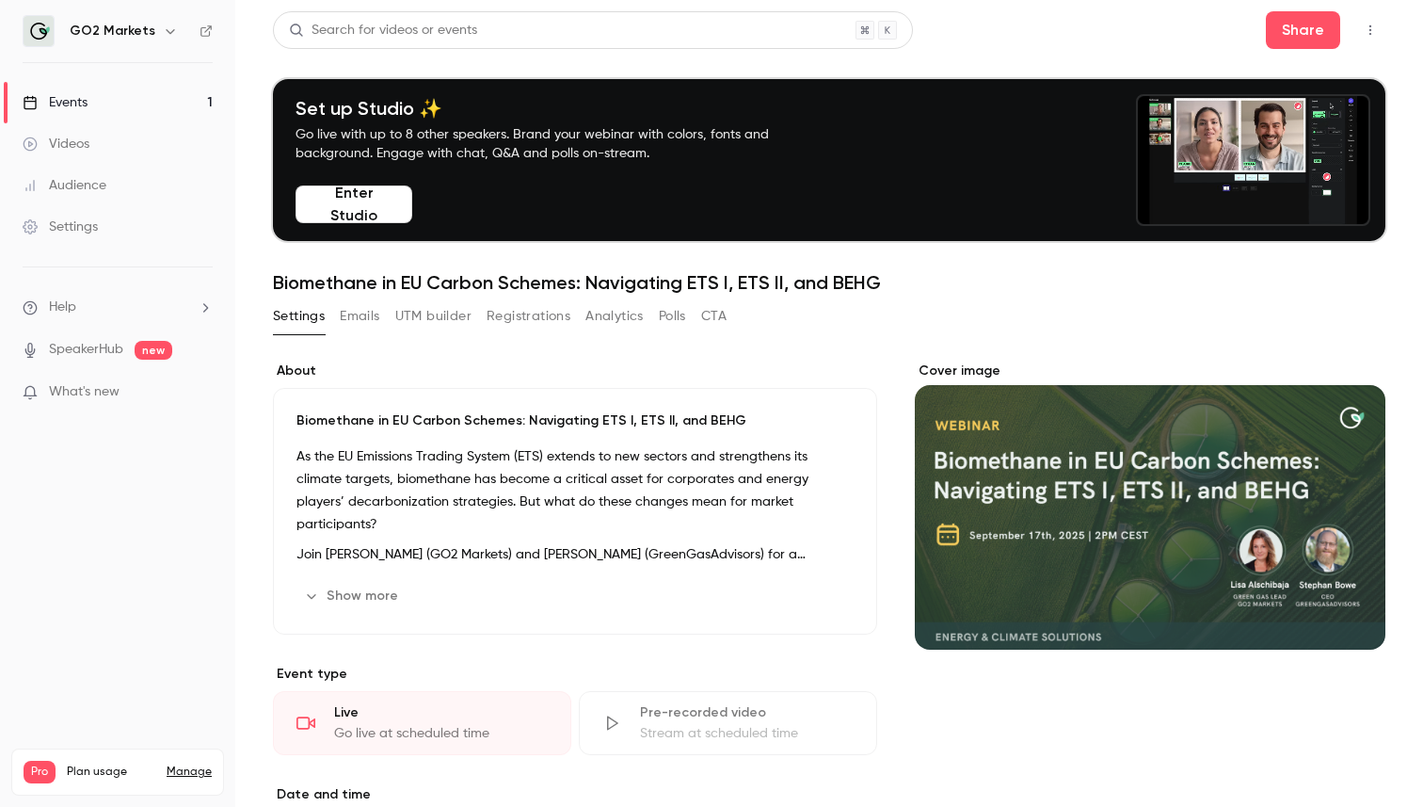
click at [533, 318] on button "Registrations" at bounding box center [529, 316] width 84 height 30
